Goal: Task Accomplishment & Management: Manage account settings

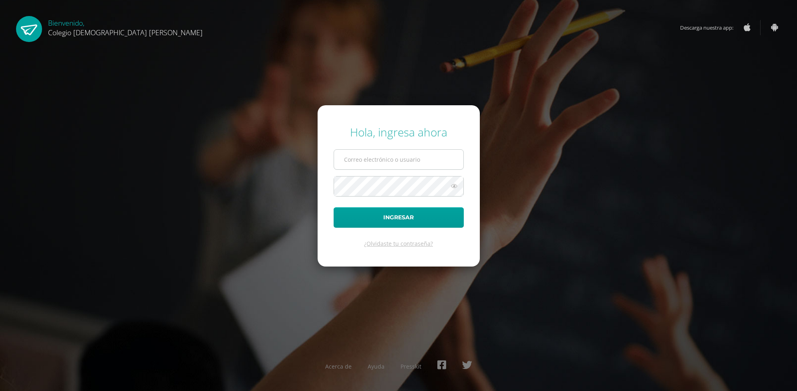
type input "e.gonzalez.3cdb@gmail.com"
click at [430, 163] on input "e.gonzalez.3cdb@gmail.com" at bounding box center [398, 160] width 129 height 20
drag, startPoint x: 429, startPoint y: 161, endPoint x: 299, endPoint y: 143, distance: 131.4
click at [299, 143] on div "Hola, ingresa ahora e.gonzalez.3cdb@gmail.com Ingresar ¿Olvidaste tu contraseña…" at bounding box center [398, 195] width 516 height 155
type input "mgonzalezdb25@gmail.com"
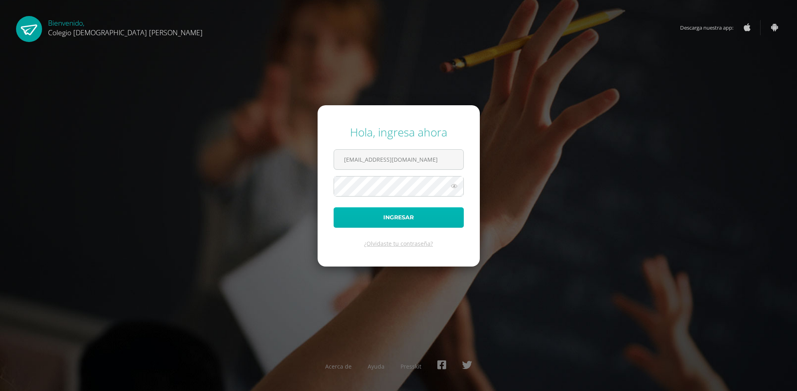
click at [412, 215] on button "Ingresar" at bounding box center [399, 217] width 130 height 20
